Goal: Transaction & Acquisition: Purchase product/service

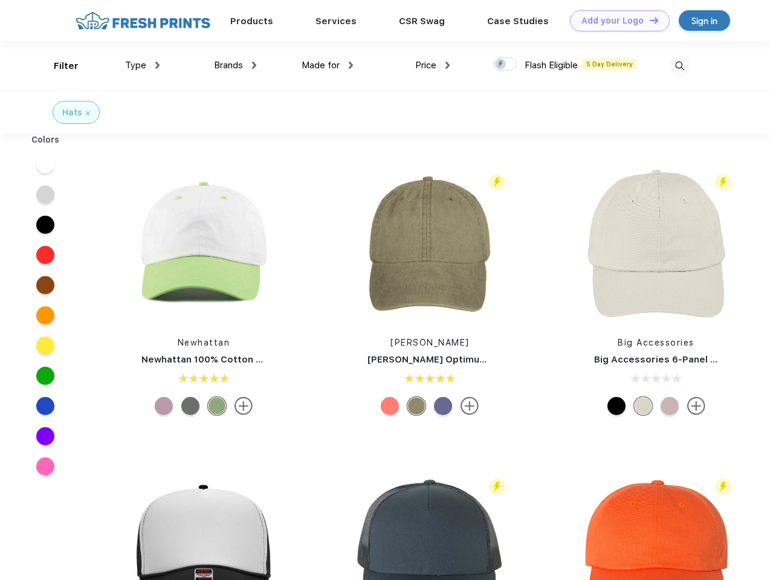
scroll to position [1, 0]
click at [615, 21] on link "Add your Logo Design Tool" at bounding box center [620, 20] width 100 height 21
click at [0, 0] on div "Design Tool" at bounding box center [0, 0] width 0 height 0
click at [649, 20] on link "Add your Logo Design Tool" at bounding box center [620, 20] width 100 height 21
click at [58, 66] on div "Filter" at bounding box center [66, 66] width 25 height 14
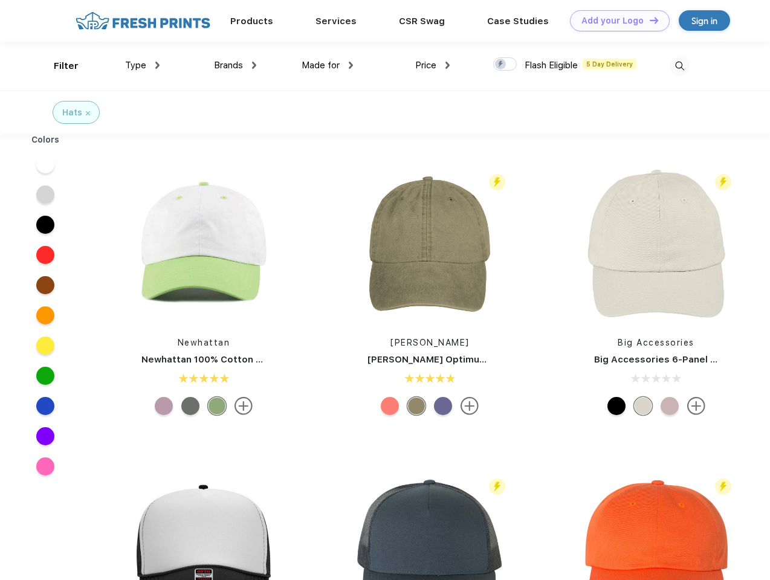
click at [143, 65] on span "Type" at bounding box center [135, 65] width 21 height 11
click at [235, 65] on span "Brands" at bounding box center [228, 65] width 29 height 11
click at [328, 65] on span "Made for" at bounding box center [321, 65] width 38 height 11
click at [433, 65] on span "Price" at bounding box center [425, 65] width 21 height 11
click at [505, 65] on div at bounding box center [505, 63] width 24 height 13
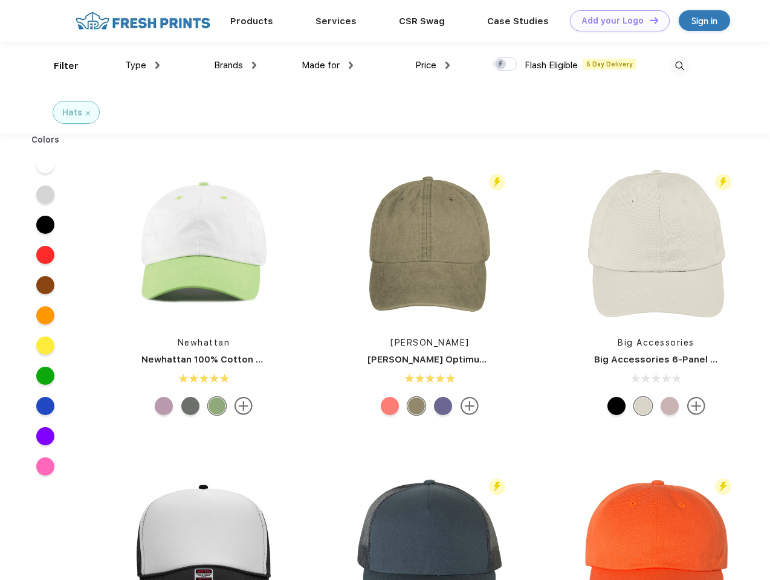
click at [501, 65] on input "checkbox" at bounding box center [497, 61] width 8 height 8
click at [680, 66] on img at bounding box center [680, 66] width 20 height 20
